Goal: Information Seeking & Learning: Find specific fact

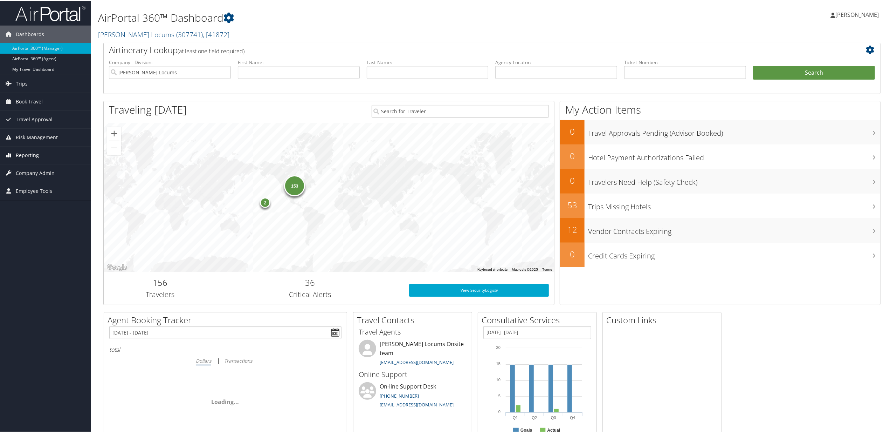
click at [33, 156] on span "Reporting" at bounding box center [27, 155] width 23 height 18
click at [26, 167] on link "Unused Tickets" at bounding box center [45, 168] width 91 height 11
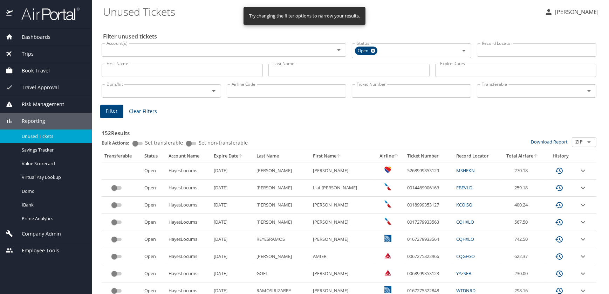
click at [297, 69] on input "Last Name" at bounding box center [348, 70] width 161 height 13
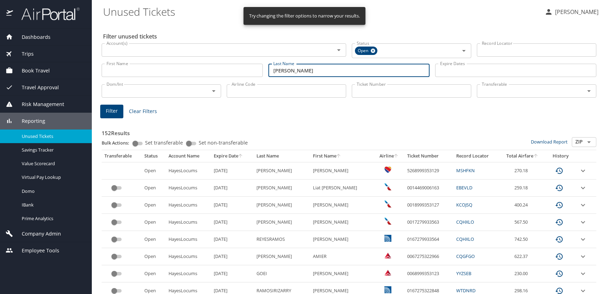
type input "[PERSON_NAME]"
click at [115, 115] on span "Filter" at bounding box center [112, 111] width 12 height 9
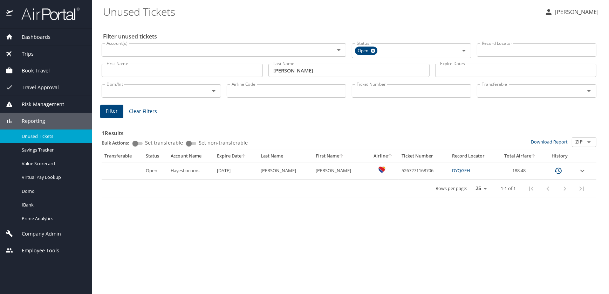
click at [452, 169] on link "DYQGFH" at bounding box center [461, 170] width 18 height 6
drag, startPoint x: 415, startPoint y: 170, endPoint x: 388, endPoint y: 173, distance: 27.5
click at [399, 173] on td "5267271168706" at bounding box center [424, 170] width 50 height 17
drag, startPoint x: 388, startPoint y: 173, endPoint x: 399, endPoint y: 171, distance: 11.1
copy td "5267271168706"
